Goal: Task Accomplishment & Management: Complete application form

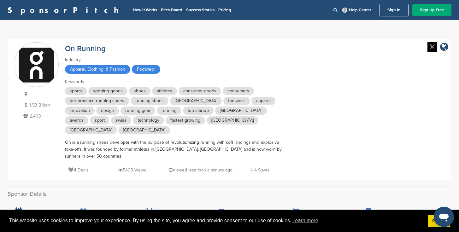
click at [29, 11] on link "SponsorPitch" at bounding box center [65, 10] width 115 height 8
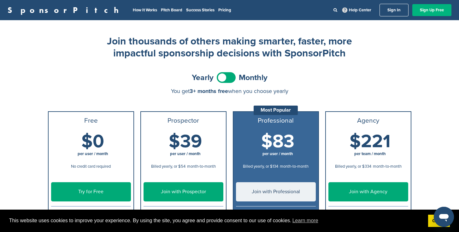
click at [425, 7] on link "Sign Up Free" at bounding box center [431, 10] width 39 height 12
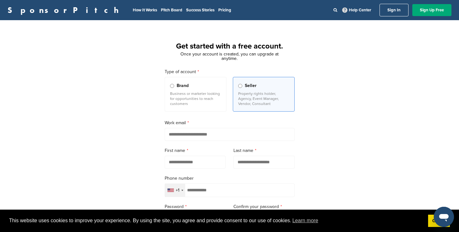
click at [205, 103] on p "Business or marketer looking for opportunities to reach customers" at bounding box center [195, 98] width 51 height 15
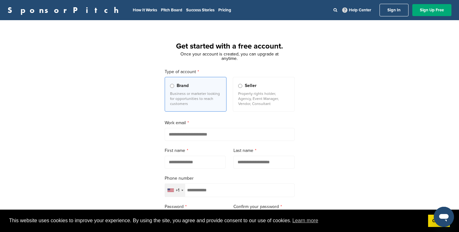
click at [199, 138] on input "email" at bounding box center [230, 134] width 130 height 13
type input "**********"
click at [192, 166] on input "text" at bounding box center [195, 162] width 61 height 13
type input "******"
click at [263, 165] on input "text" at bounding box center [264, 162] width 61 height 13
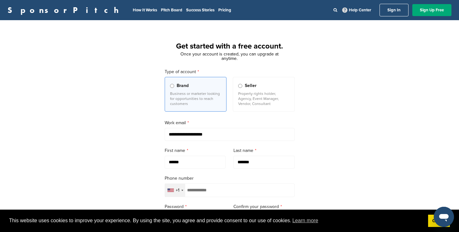
type input "*******"
click at [239, 190] on input "tel" at bounding box center [230, 191] width 130 height 14
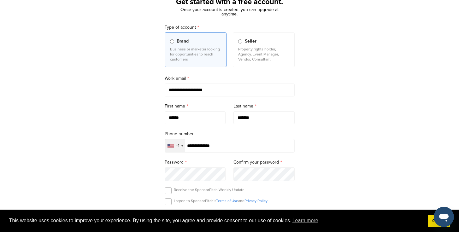
scroll to position [112, 0]
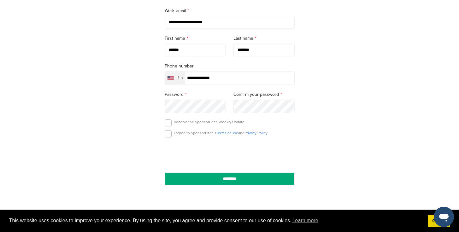
type input "**********"
click at [170, 135] on label at bounding box center [168, 134] width 7 height 7
click at [169, 136] on label at bounding box center [168, 134] width 7 height 7
click at [171, 132] on div "I agree to SponsorPitch’s Terms of Use and Privacy Policy" at bounding box center [230, 135] width 130 height 9
click at [168, 125] on label at bounding box center [168, 123] width 7 height 7
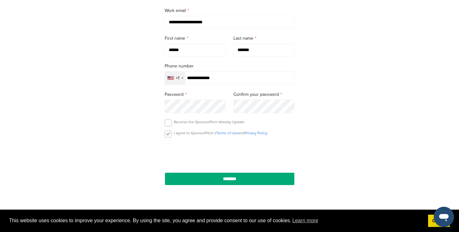
click at [168, 138] on label at bounding box center [168, 134] width 7 height 7
click at [169, 123] on label at bounding box center [168, 123] width 7 height 7
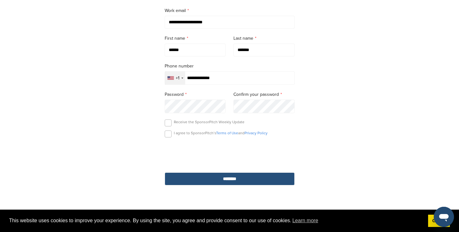
click at [221, 181] on input "********" at bounding box center [230, 179] width 130 height 13
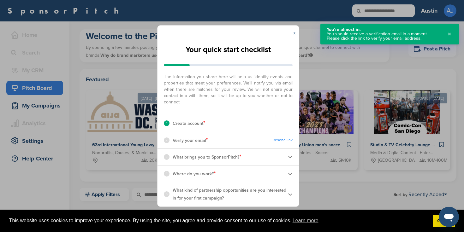
click at [294, 32] on link "x" at bounding box center [294, 33] width 3 height 6
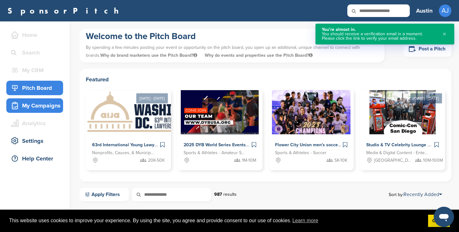
click at [47, 107] on div "My Campaigns" at bounding box center [36, 105] width 54 height 11
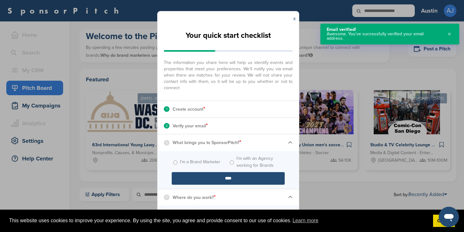
click at [210, 163] on label "I'm a Brand Marketer" at bounding box center [200, 162] width 40 height 7
click at [228, 176] on input "****" at bounding box center [228, 178] width 113 height 13
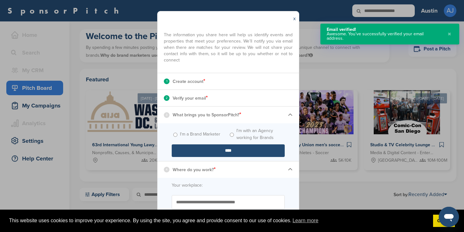
scroll to position [49, 0]
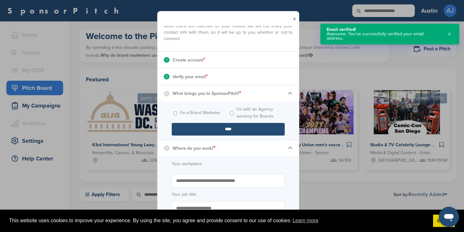
click at [229, 134] on input "****" at bounding box center [228, 129] width 113 height 13
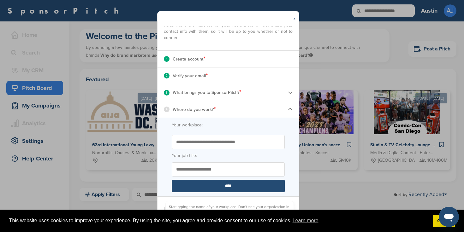
click at [228, 139] on input "Start typing the name of your workplace. Don’t see your organization in the dro…" at bounding box center [228, 142] width 113 height 14
click at [246, 144] on input "Start typing the name of your workplace. Don’t see your organization in the dro…" at bounding box center [228, 142] width 113 height 14
type input "**********"
click at [227, 169] on input "Your job title:" at bounding box center [228, 170] width 113 height 14
click at [227, 187] on input "****" at bounding box center [228, 186] width 113 height 13
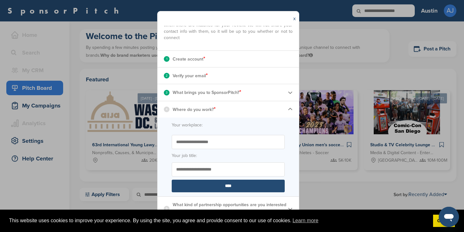
click at [232, 169] on input "Your job title:" at bounding box center [228, 170] width 113 height 14
type input "*****"
click at [226, 182] on input "****" at bounding box center [228, 186] width 113 height 13
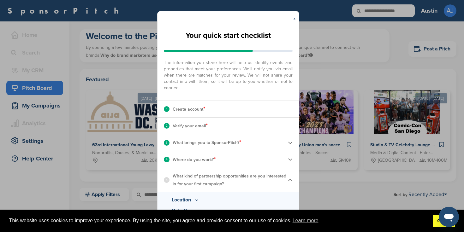
click at [435, 222] on link "Got it!" at bounding box center [444, 221] width 22 height 13
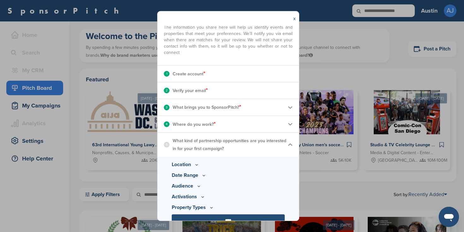
scroll to position [46, 0]
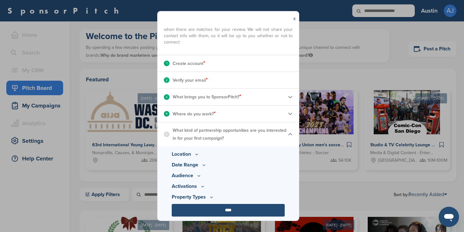
click at [191, 155] on p "Location" at bounding box center [228, 155] width 113 height 8
click at [197, 156] on icon at bounding box center [196, 154] width 5 height 5
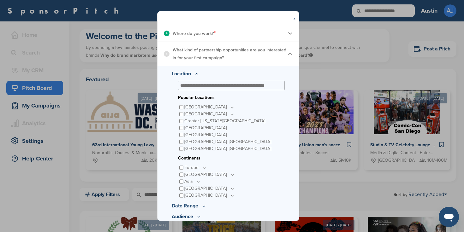
scroll to position [125, 0]
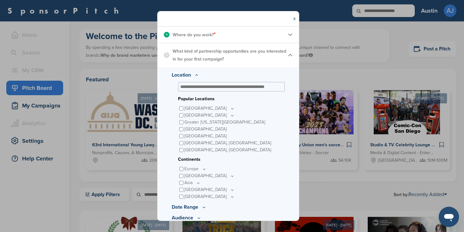
click at [195, 75] on icon at bounding box center [196, 75] width 5 height 5
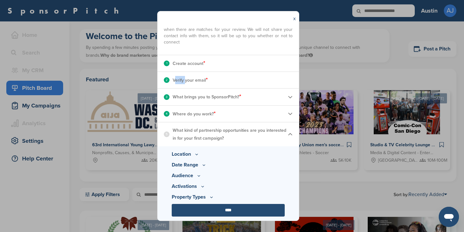
click at [195, 75] on div "2 Verify your email * Complete Steps 1-3 First" at bounding box center [227, 80] width 141 height 16
click at [198, 168] on p "Date Range" at bounding box center [228, 165] width 113 height 8
click at [196, 178] on icon at bounding box center [198, 175] width 5 height 5
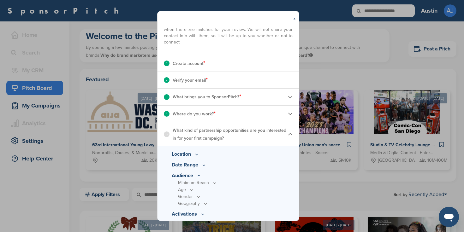
scroll to position [74, 0]
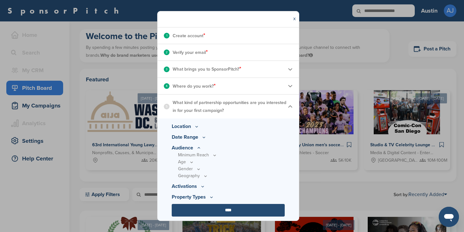
click at [213, 156] on icon at bounding box center [214, 155] width 5 height 5
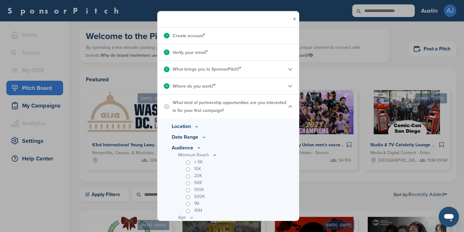
scroll to position [125, 0]
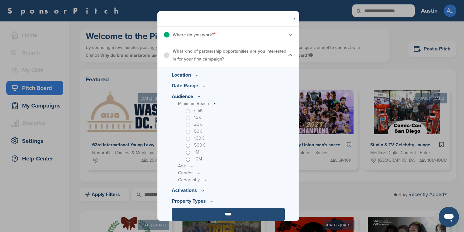
click at [198, 98] on icon at bounding box center [198, 96] width 5 height 5
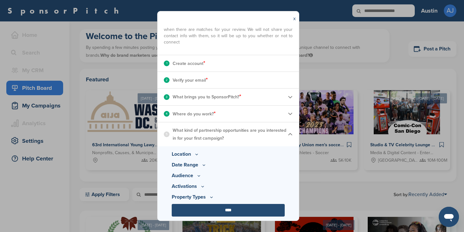
click at [288, 96] on div "3 What brings you to SponsorPitch? *" at bounding box center [227, 97] width 141 height 16
click at [288, 97] on img at bounding box center [290, 97] width 5 height 5
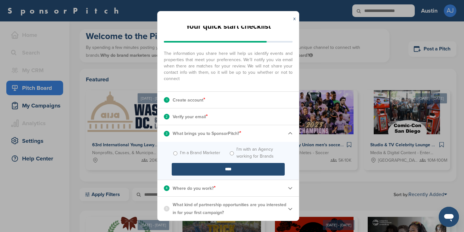
click at [288, 135] on img at bounding box center [290, 133] width 5 height 5
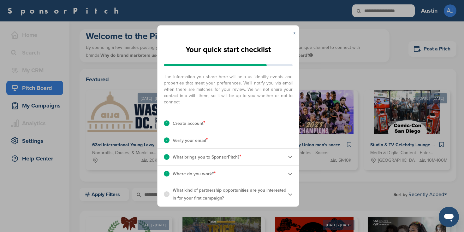
click at [235, 197] on p "What kind of partnership opportunities are you interested in for your first cam…" at bounding box center [230, 194] width 115 height 16
click at [289, 195] on img at bounding box center [290, 194] width 5 height 5
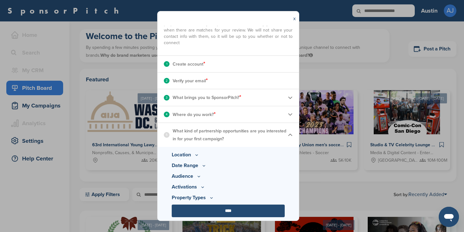
scroll to position [46, 0]
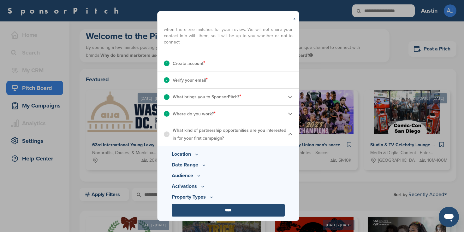
click at [200, 180] on p "Activations" at bounding box center [228, 176] width 113 height 8
click at [201, 179] on icon at bounding box center [198, 175] width 5 height 5
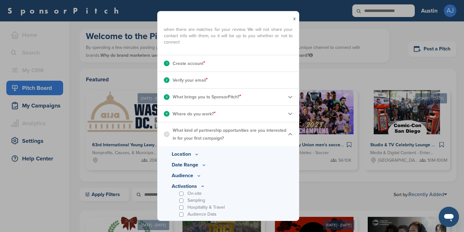
scroll to position [74, 0]
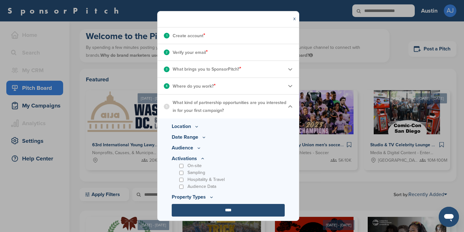
click at [214, 152] on p "Property Types" at bounding box center [228, 148] width 113 height 8
click at [201, 151] on icon at bounding box center [198, 147] width 5 height 5
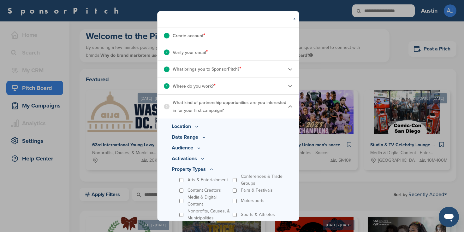
scroll to position [101, 0]
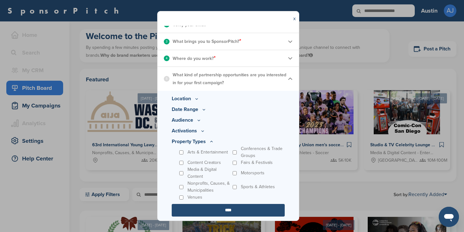
click at [235, 211] on input "****" at bounding box center [228, 210] width 113 height 13
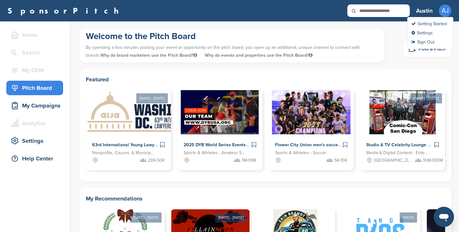
click at [443, 16] on span "AJ" at bounding box center [445, 10] width 13 height 13
click at [433, 34] on link "Settings" at bounding box center [421, 32] width 21 height 5
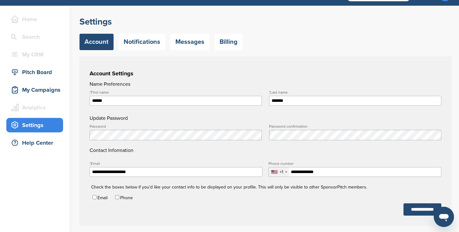
scroll to position [43, 0]
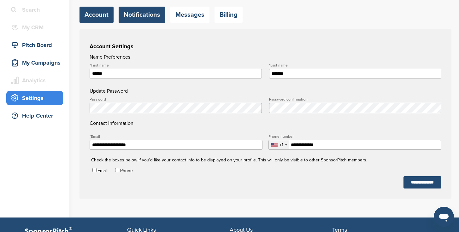
click at [137, 11] on link "Notifications" at bounding box center [142, 15] width 47 height 16
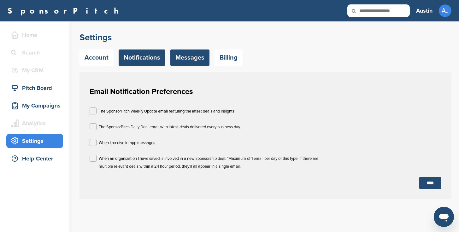
click at [198, 60] on link "Messages" at bounding box center [189, 58] width 39 height 16
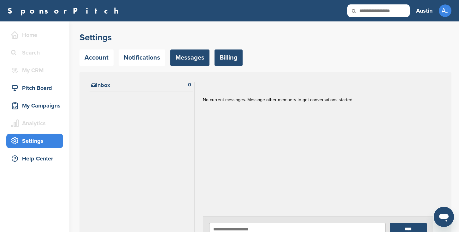
click at [238, 64] on link "Billing" at bounding box center [229, 58] width 28 height 16
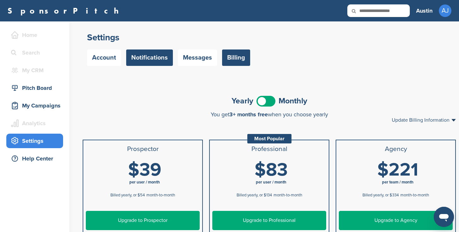
click at [153, 61] on link "Notifications" at bounding box center [149, 58] width 47 height 16
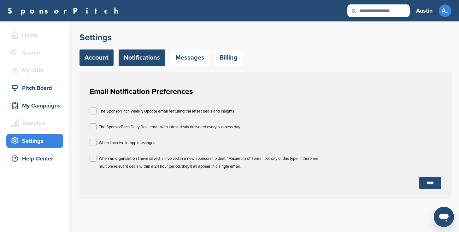
click at [105, 58] on link "Account" at bounding box center [97, 58] width 34 height 16
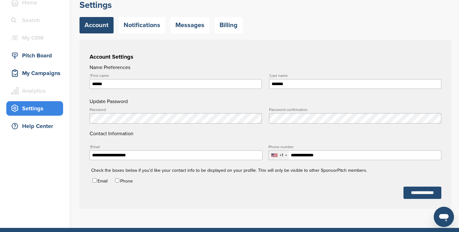
scroll to position [64, 0]
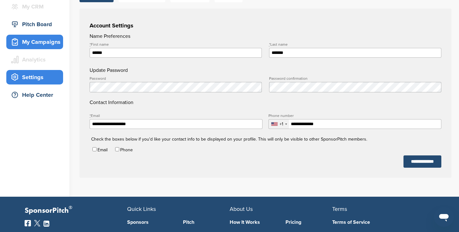
click at [45, 46] on div "My Campaigns" at bounding box center [36, 41] width 54 height 11
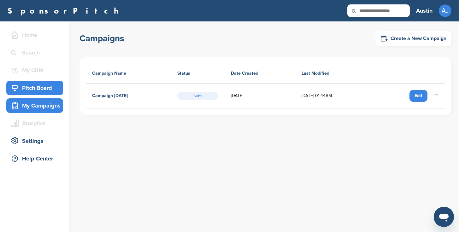
click at [38, 90] on div "Pitch Board" at bounding box center [36, 87] width 54 height 11
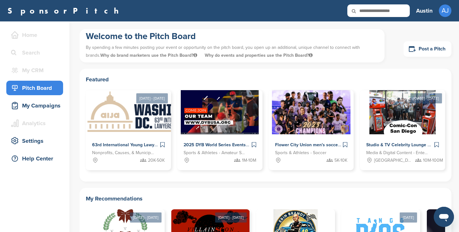
click at [369, 18] on div "SponsorPitch Home Search My CRM You are currently on SponsorPitch for Brands - …" at bounding box center [229, 10] width 459 height 21
click at [364, 12] on icon at bounding box center [357, 10] width 21 height 13
click at [370, 3] on div "SponsorPitch Home Search My CRM You are currently on SponsorPitch for Brands - …" at bounding box center [229, 10] width 459 height 21
click at [370, 17] on input "text" at bounding box center [378, 10] width 62 height 13
type input "**********"
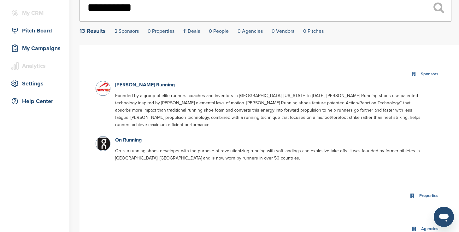
scroll to position [59, 0]
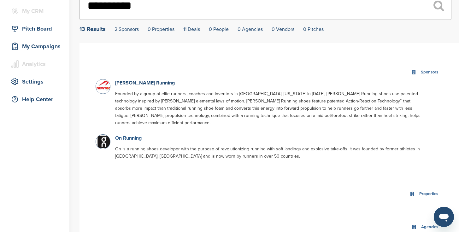
click at [128, 135] on link "On Running" at bounding box center [128, 138] width 27 height 6
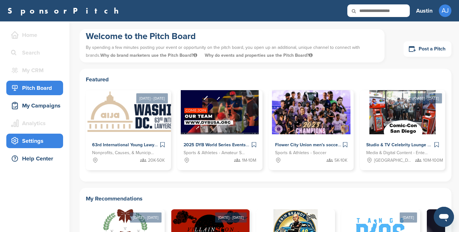
click at [34, 145] on div "Settings" at bounding box center [36, 140] width 54 height 11
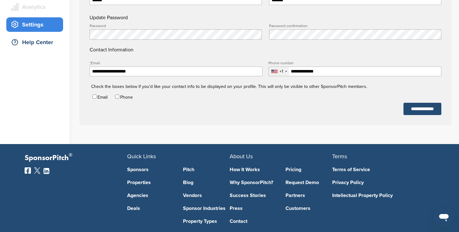
scroll to position [124, 0]
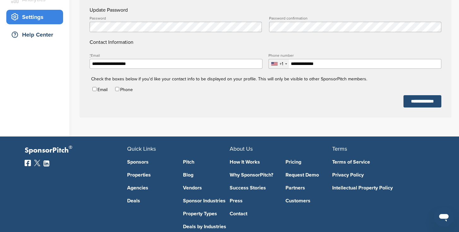
click at [188, 190] on link "Vendors" at bounding box center [206, 188] width 47 height 5
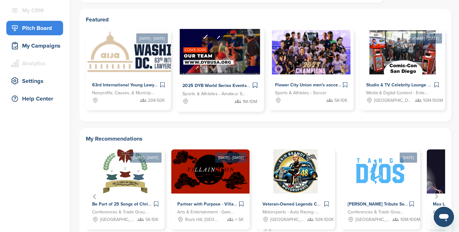
scroll to position [151, 0]
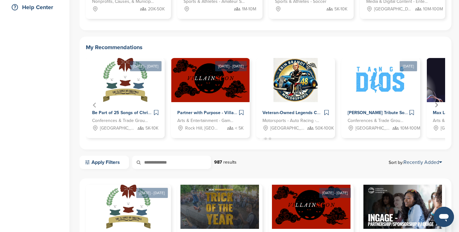
click at [436, 106] on icon "Next slide" at bounding box center [436, 105] width 5 height 5
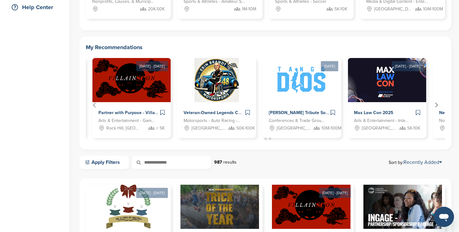
click at [436, 106] on icon "Next slide" at bounding box center [436, 105] width 5 height 5
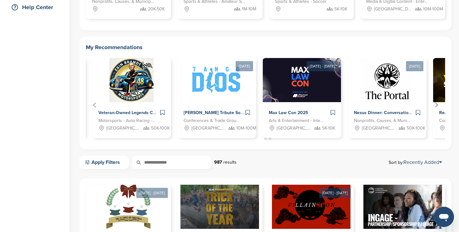
click at [436, 106] on icon "Next slide" at bounding box center [436, 105] width 5 height 5
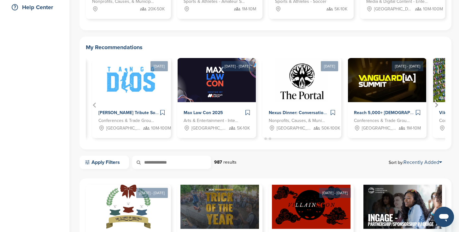
click at [436, 106] on icon "Next slide" at bounding box center [436, 105] width 5 height 5
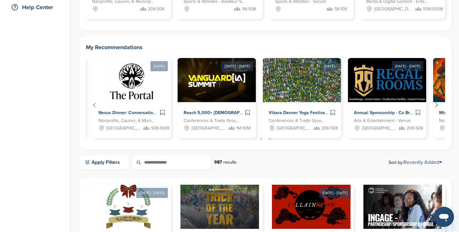
click at [436, 106] on icon "Next slide" at bounding box center [436, 105] width 5 height 5
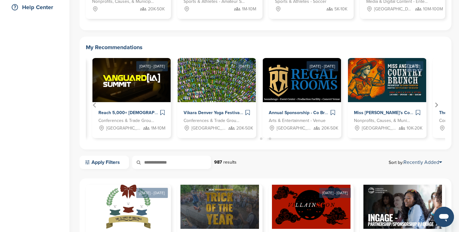
click at [436, 106] on icon "Next slide" at bounding box center [436, 105] width 5 height 5
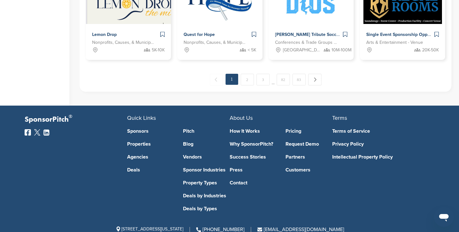
scroll to position [555, 0]
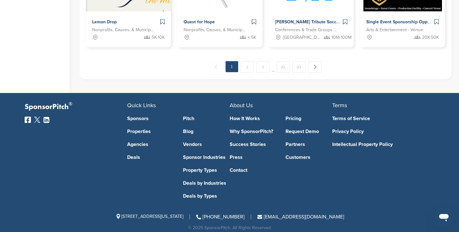
click at [211, 185] on link "Deals by Industries" at bounding box center [206, 183] width 47 height 5
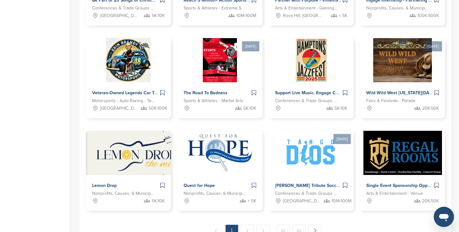
scroll to position [475, 0]
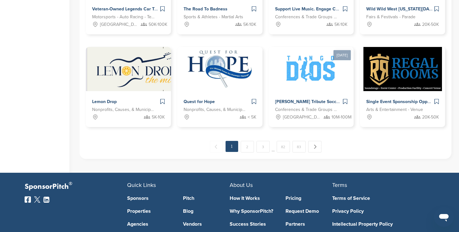
click at [140, 199] on link "Sponsors" at bounding box center [150, 198] width 47 height 5
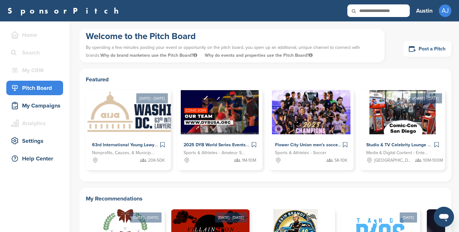
click at [408, 52] on link "Post a Pitch" at bounding box center [428, 48] width 48 height 15
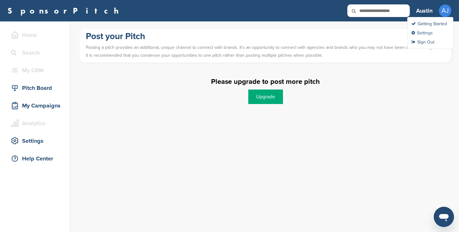
click at [428, 34] on link "Settings" at bounding box center [421, 32] width 21 height 5
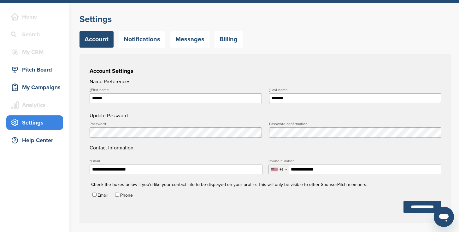
scroll to position [101, 0]
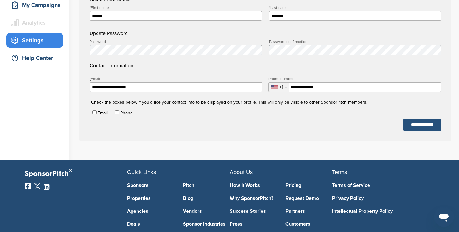
click at [404, 120] on input "**********" at bounding box center [423, 125] width 38 height 12
